Goal: Information Seeking & Learning: Find specific fact

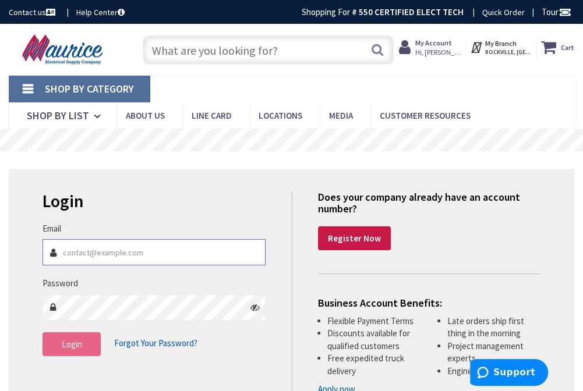
type input "[PERSON_NAME][EMAIL_ADDRESS][DOMAIN_NAME]"
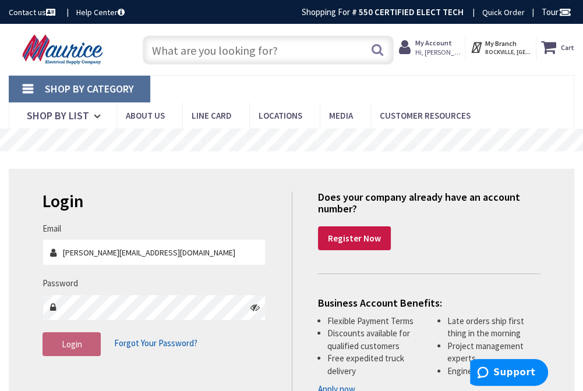
click at [60, 347] on button "Login" at bounding box center [71, 344] width 58 height 24
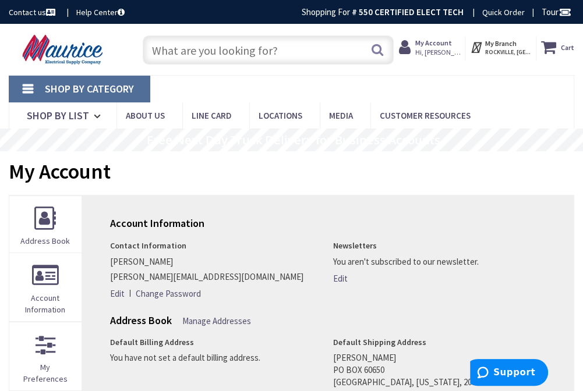
click at [208, 55] on input "text" at bounding box center [268, 50] width 250 height 29
paste input "SYL FO32V41ECO 48INCH T8 32W 4100K"
type input "SYL FO32V41ECO 48INCH T8 32W 4100K"
click at [376, 47] on button "Search" at bounding box center [377, 50] width 15 height 26
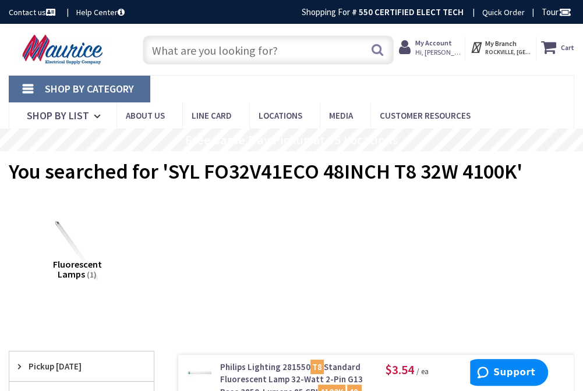
click at [224, 44] on input "text" at bounding box center [268, 50] width 250 height 29
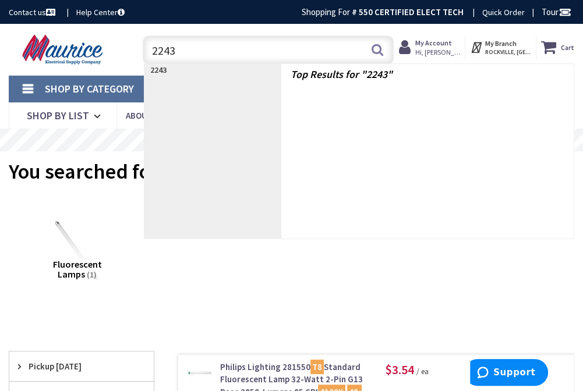
type input "22438"
